Goal: Communication & Community: Ask a question

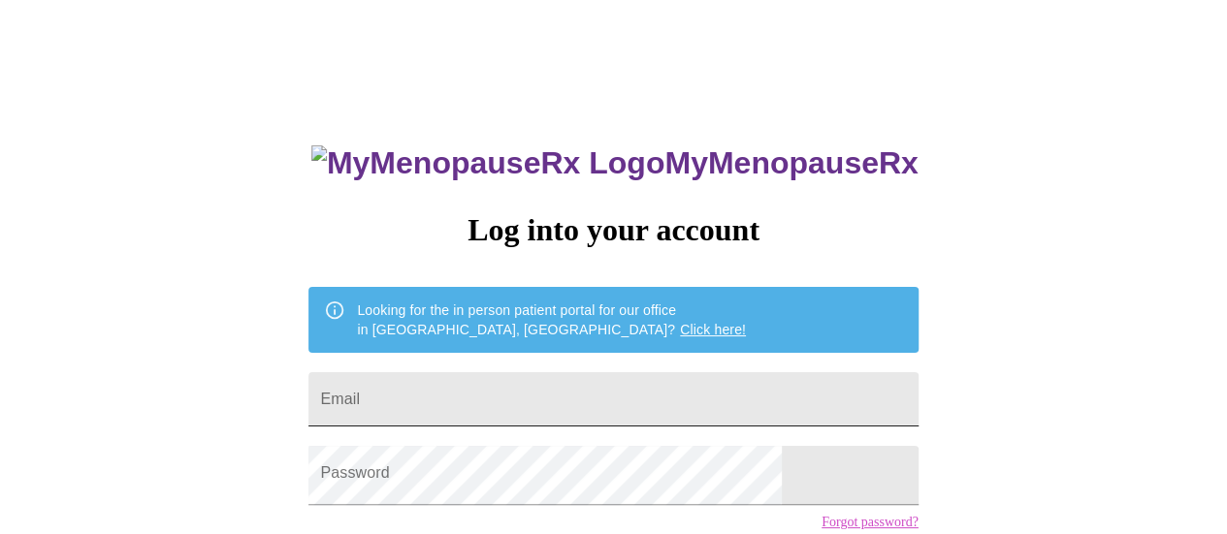
click at [476, 410] on input "Email" at bounding box center [612, 399] width 609 height 54
type input "[EMAIL_ADDRESS][DOMAIN_NAME]"
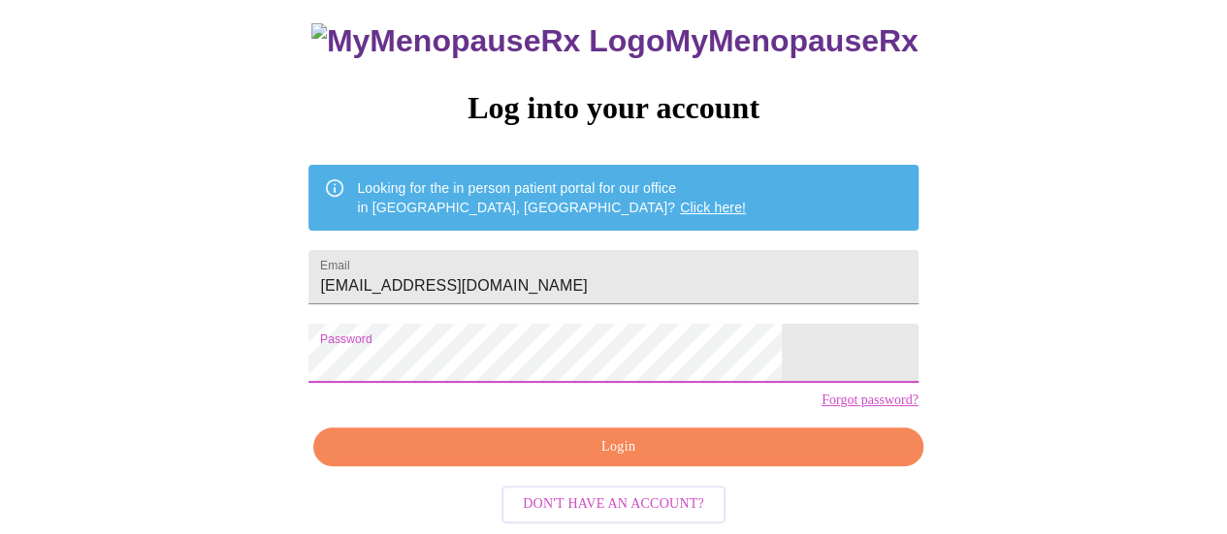
scroll to position [181, 0]
click at [597, 436] on span "Login" at bounding box center [618, 448] width 565 height 24
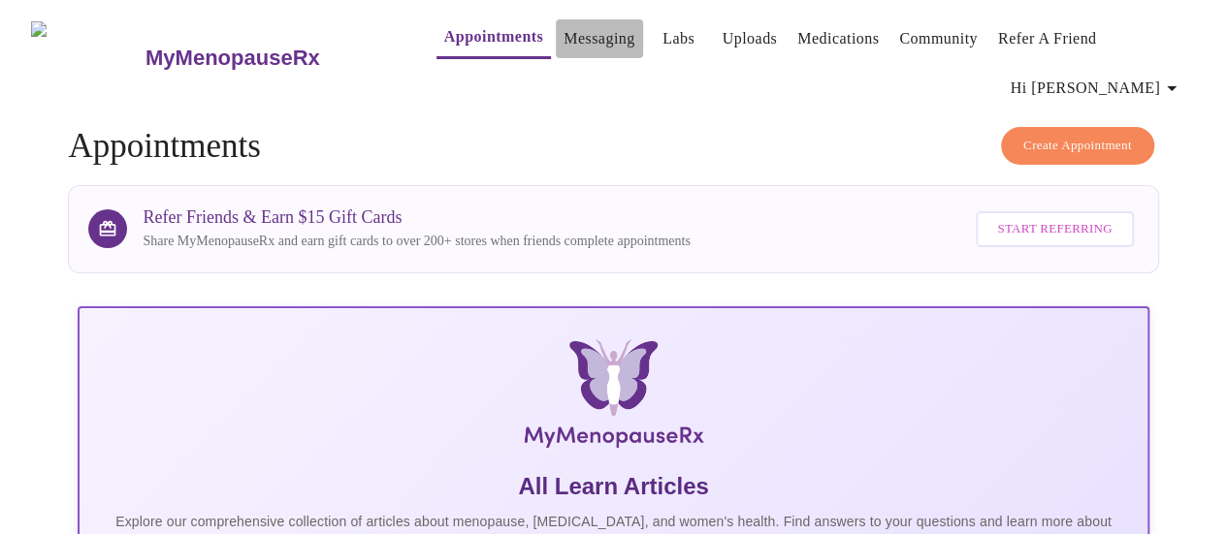
click at [572, 30] on link "Messaging" at bounding box center [599, 38] width 71 height 27
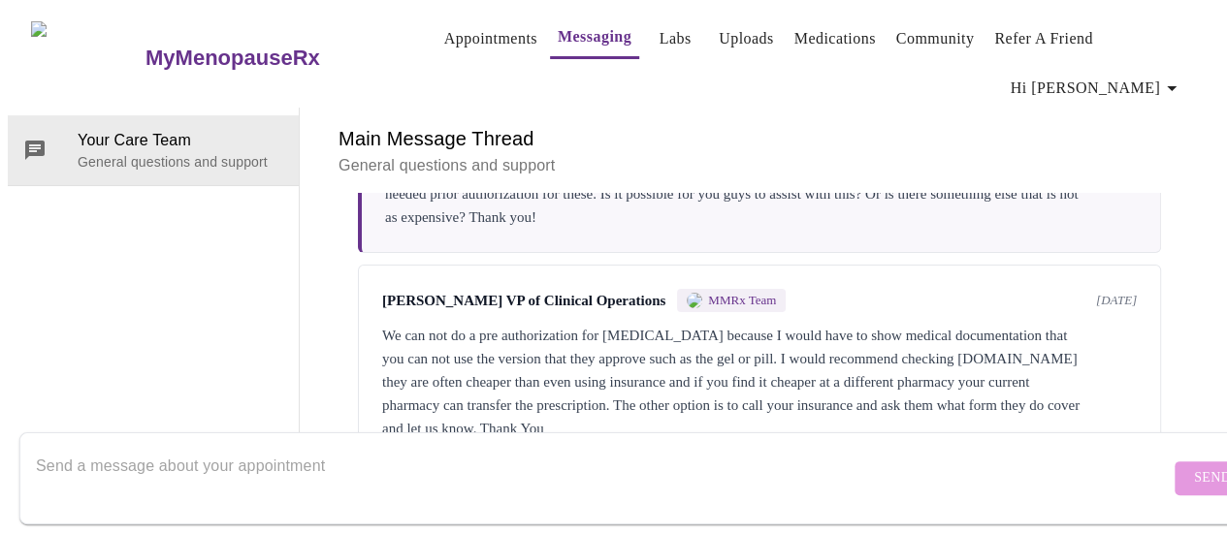
scroll to position [183, 0]
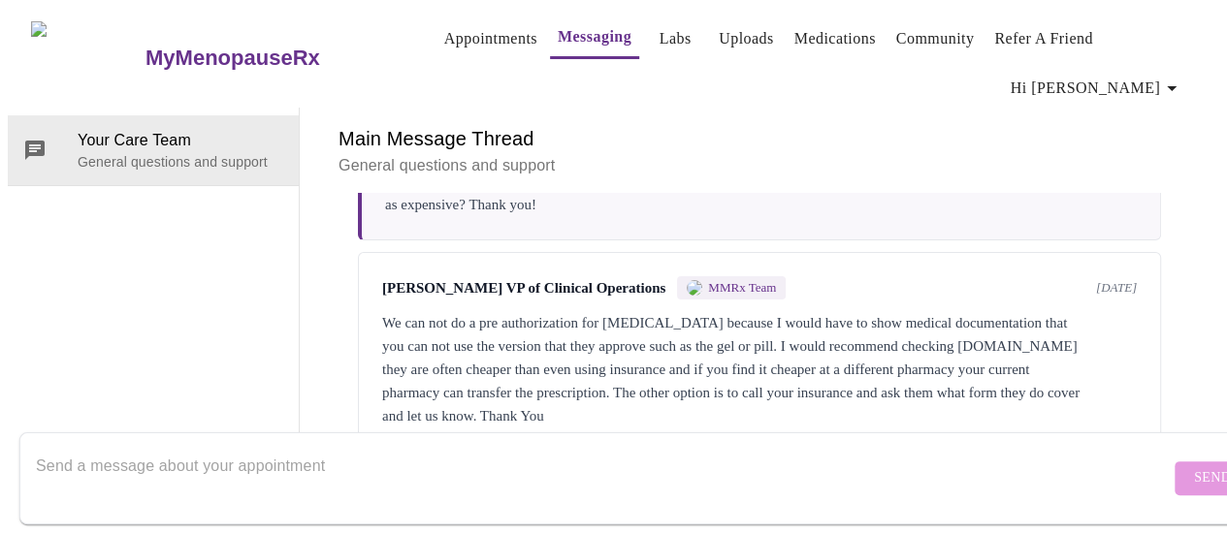
click at [275, 447] on textarea "Send a message about your appointment" at bounding box center [603, 478] width 1134 height 62
type textarea "Good morning! I've tried to transfer my [MEDICAL_DATA] prescription to amazon p…"
click at [1194, 467] on span "Send" at bounding box center [1212, 479] width 37 height 24
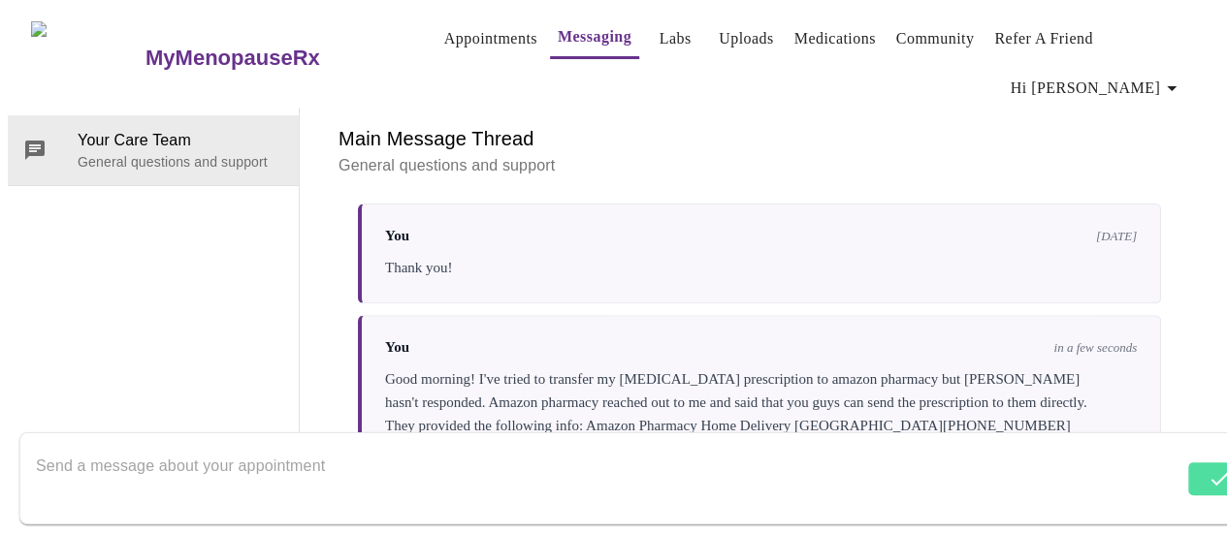
scroll to position [485, 0]
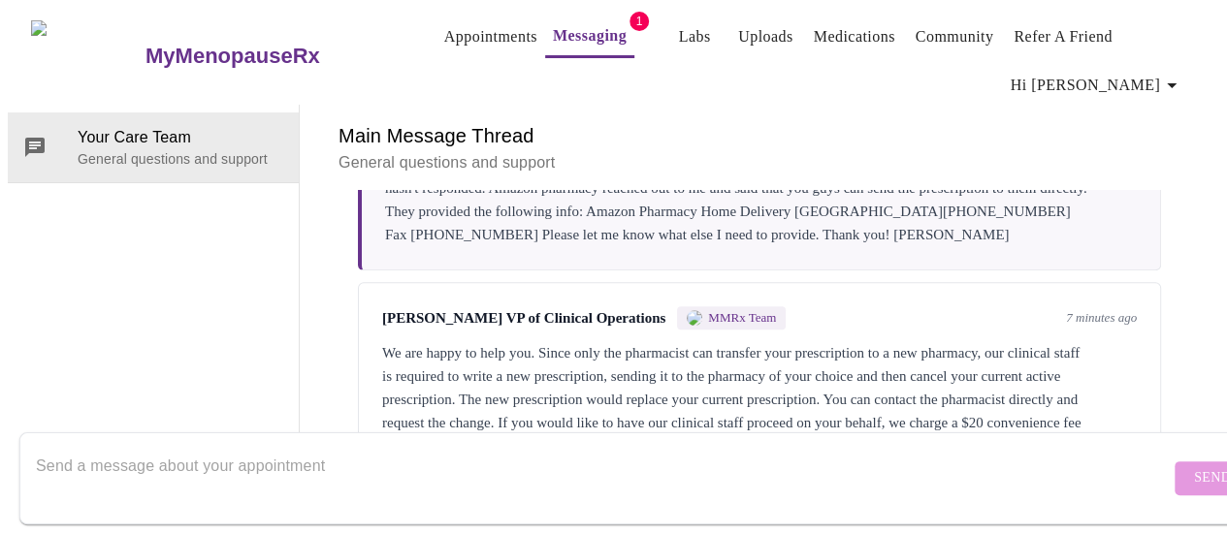
scroll to position [699, 0]
